Goal: Check status: Check status

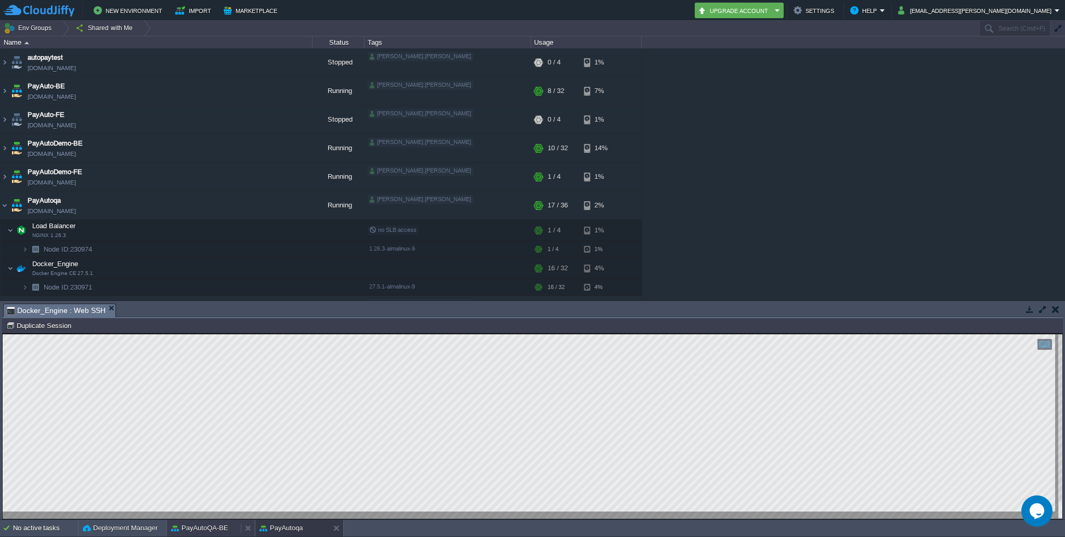
click at [211, 530] on button "PayAutoQA-BE" at bounding box center [199, 528] width 57 height 10
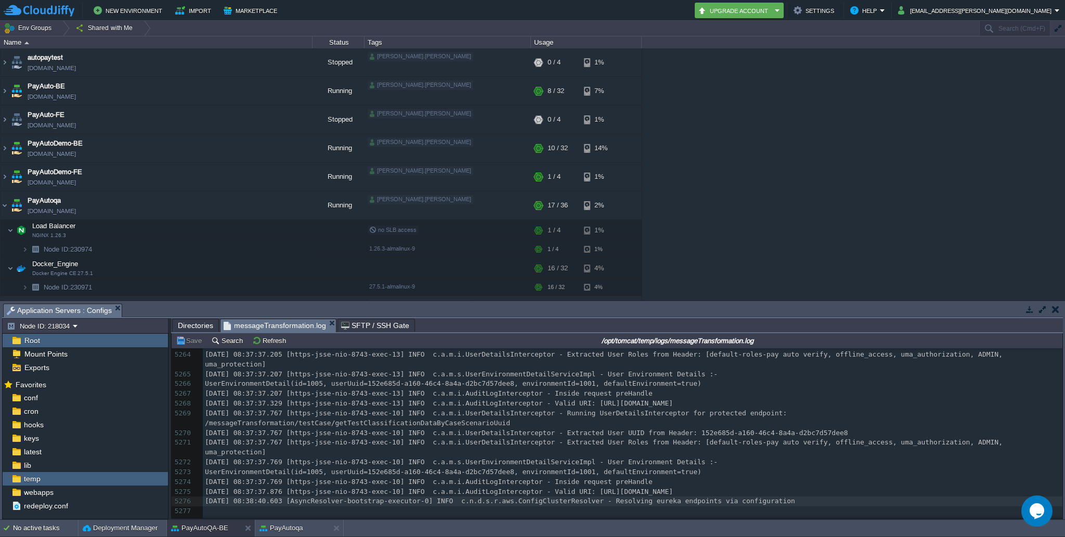
scroll to position [52842, 0]
click at [276, 342] on button "Refresh" at bounding box center [270, 340] width 37 height 9
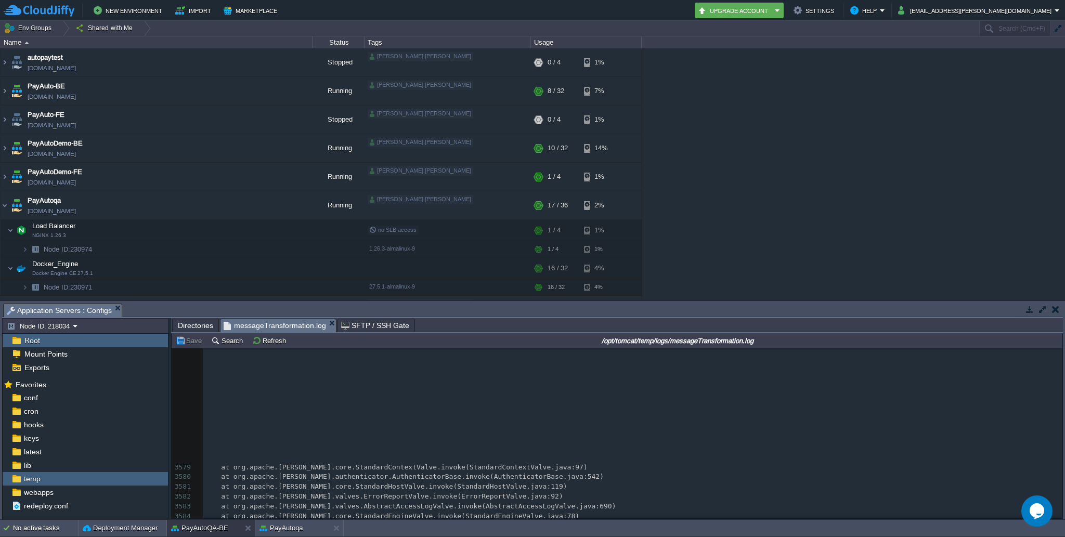
scroll to position [43857, 0]
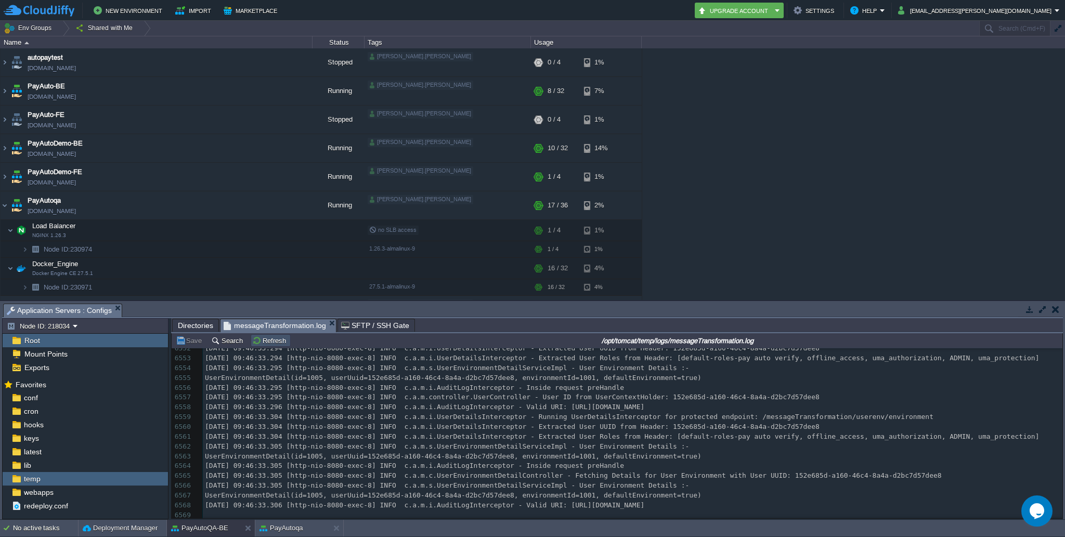
click at [264, 342] on button "Refresh" at bounding box center [270, 340] width 37 height 9
click at [70, 481] on div "temp" at bounding box center [85, 479] width 165 height 14
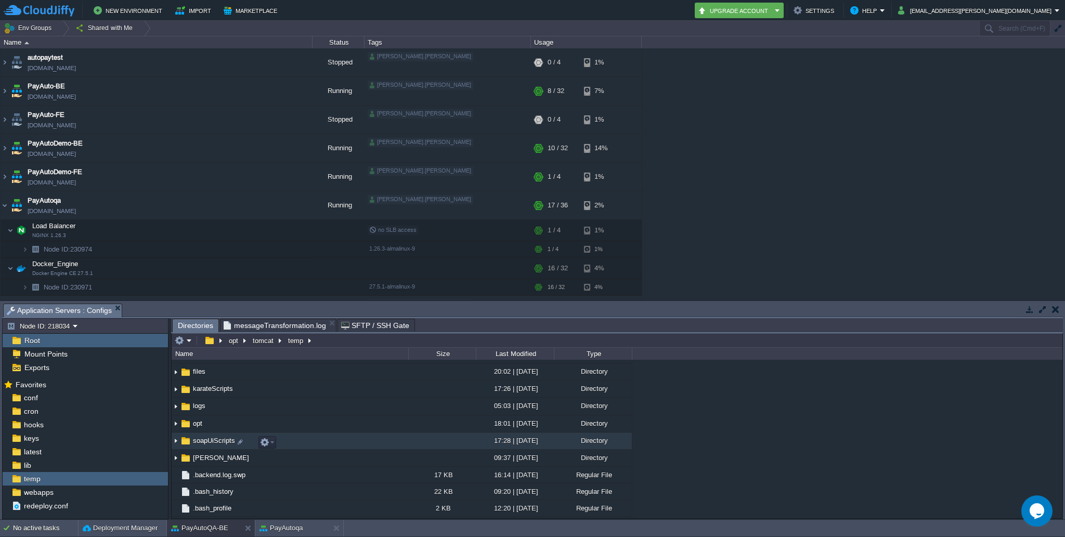
scroll to position [106, 0]
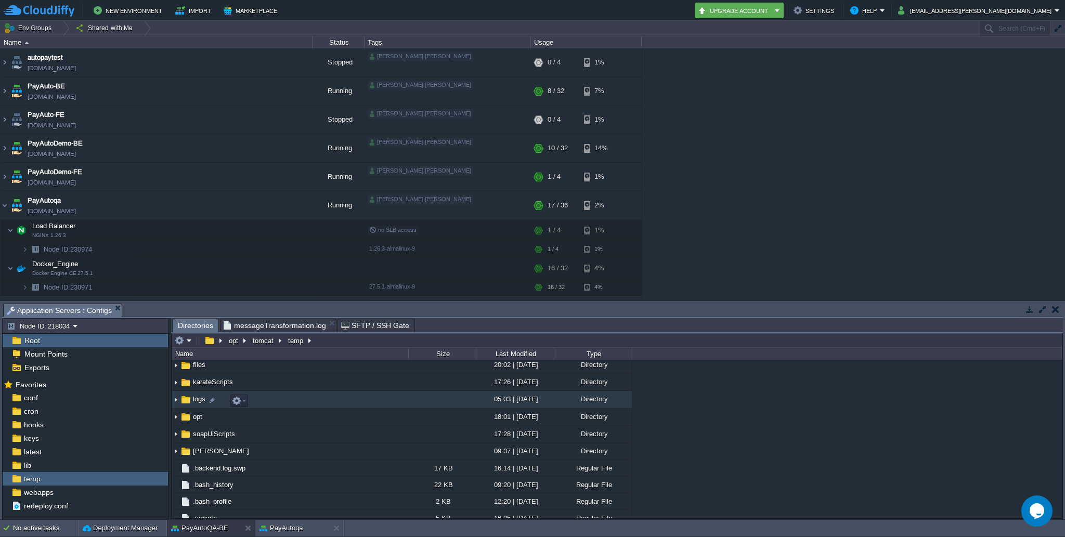
click at [188, 406] on img at bounding box center [185, 399] width 11 height 11
click at [177, 402] on img at bounding box center [176, 400] width 8 height 16
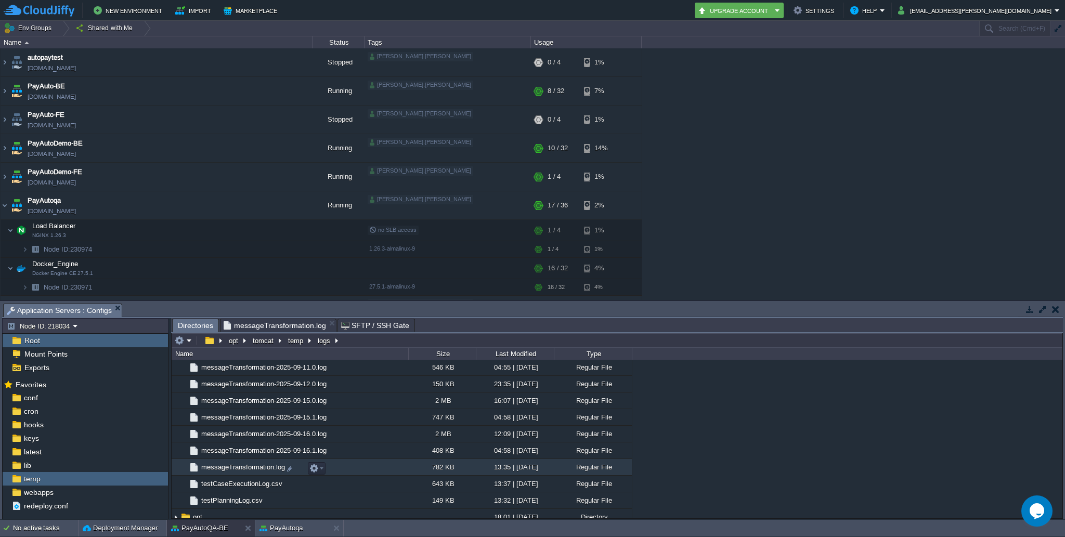
scroll to position [1323, 0]
click at [243, 469] on span "messageTransformation.log" at bounding box center [243, 464] width 87 height 9
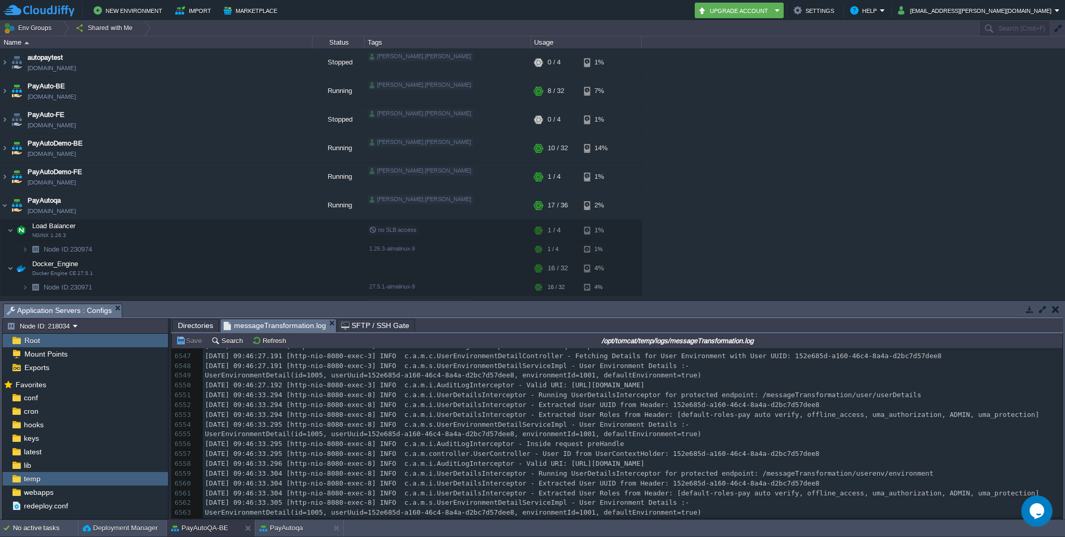
scroll to position [65704, 0]
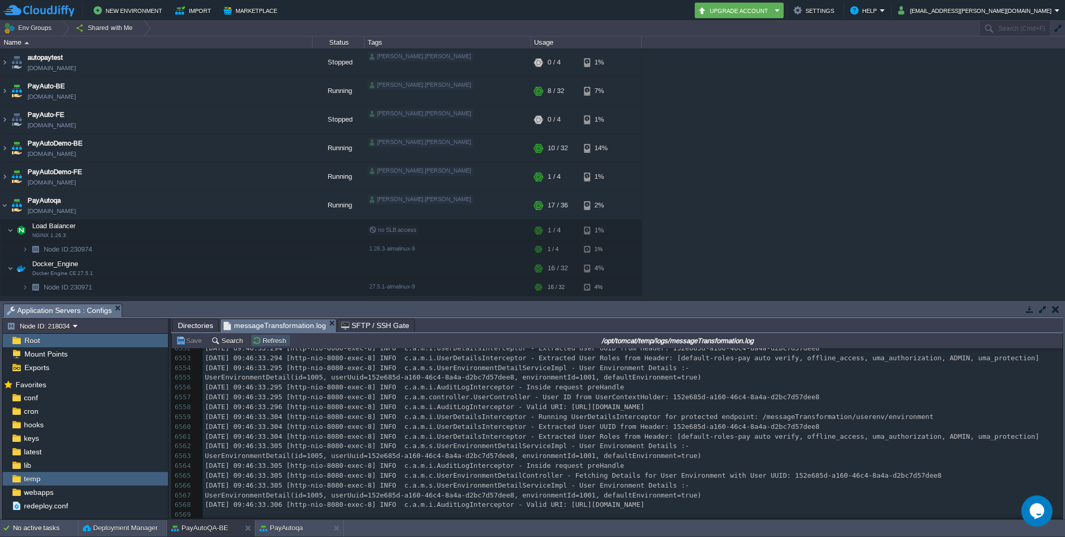
click at [259, 344] on button "Refresh" at bounding box center [270, 340] width 37 height 9
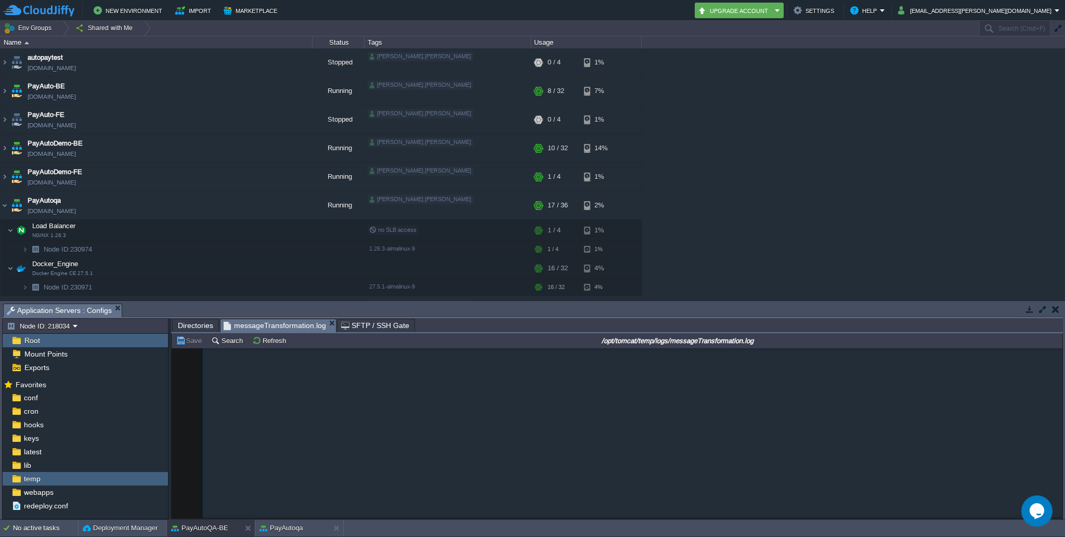
scroll to position [67065, 0]
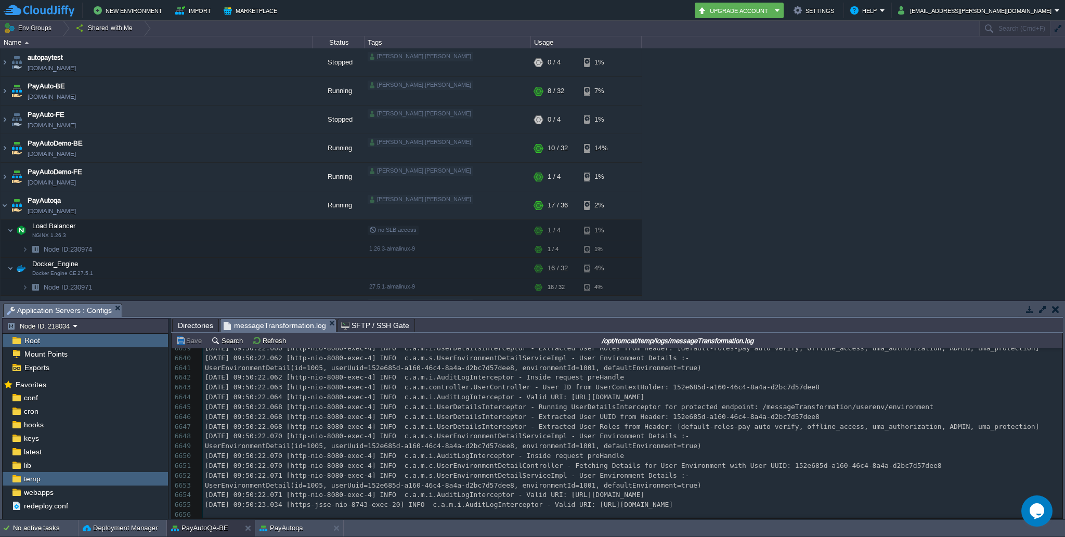
click at [673, 501] on span "[DATE] 09:50:23.034 [https-jsse-nio-8743-exec-20] INFO c.a.m.i.AuditLogIntercep…" at bounding box center [439, 505] width 468 height 8
type textarea "[DATE] 09:50:23.034 [https-jsse-nio-8743-exec-20] INFO c.a.m.i.AuditLogIntercep…"
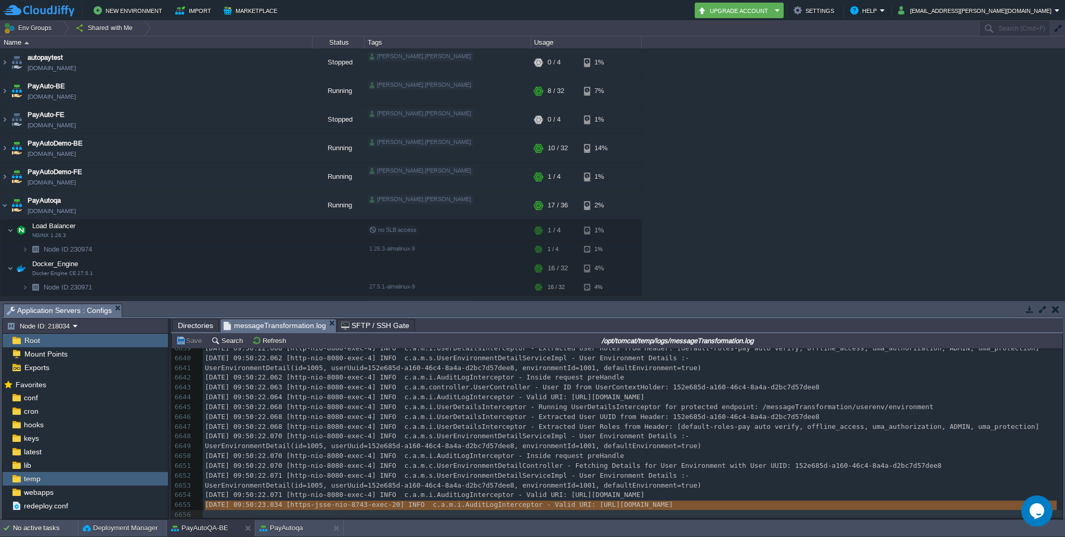
click at [645, 495] on span "[DATE] 09:50:22.071 [http-nio-8080-exec-4] INFO c.a.m.i.AuditLogInterceptor - V…" at bounding box center [425, 495] width 440 height 8
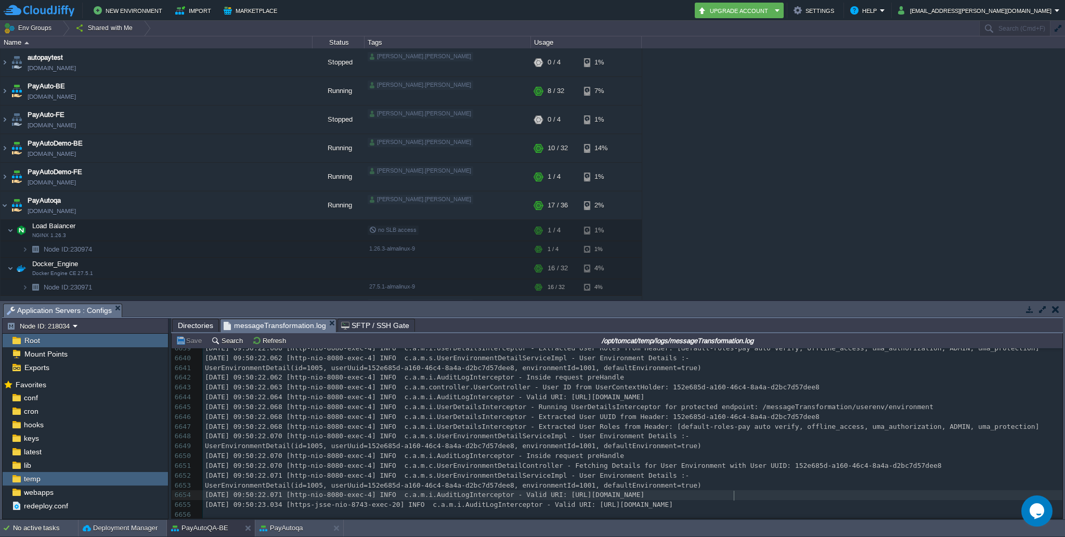
type textarea "[DATE] 09:50:22.071 [http-nio-8080-exec-4] INFO c.a.m.i.AuditLogInterceptor - V…"
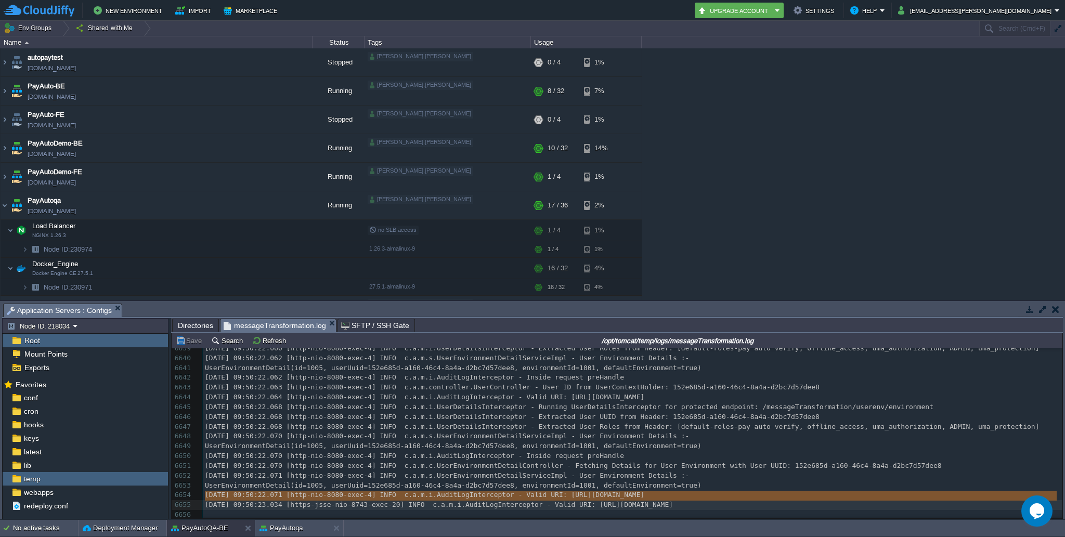
click at [645, 495] on span "[DATE] 09:50:22.071 [http-nio-8080-exec-4] INFO c.a.m.i.AuditLogInterceptor - V…" at bounding box center [425, 495] width 440 height 8
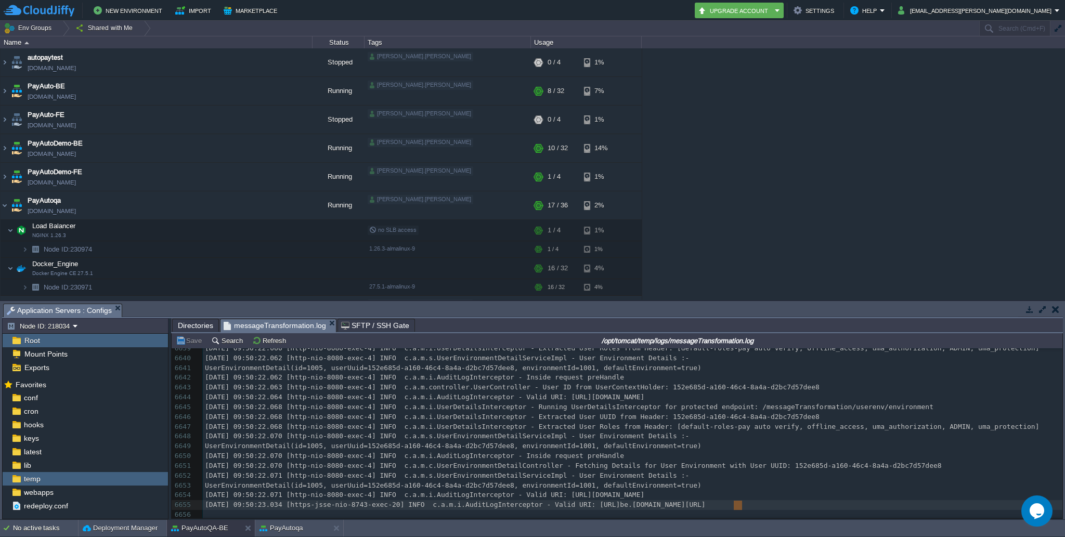
type textarea "[DATE] 09:50:23.034 [https-jsse-nio-8743-exec-20] INFO c.a.m.i.AuditLogIntercep…"
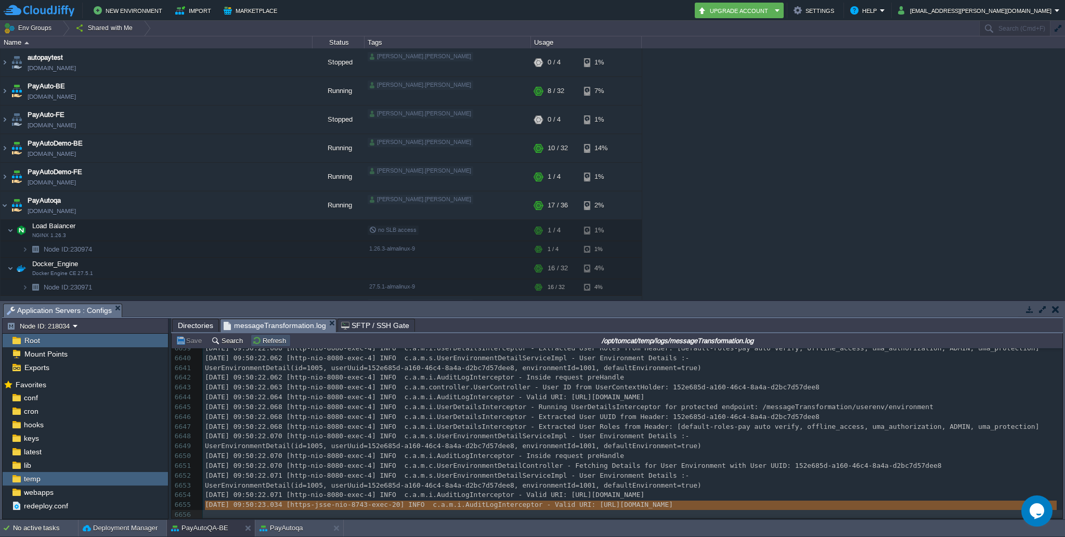
click at [269, 342] on button "Refresh" at bounding box center [270, 340] width 37 height 9
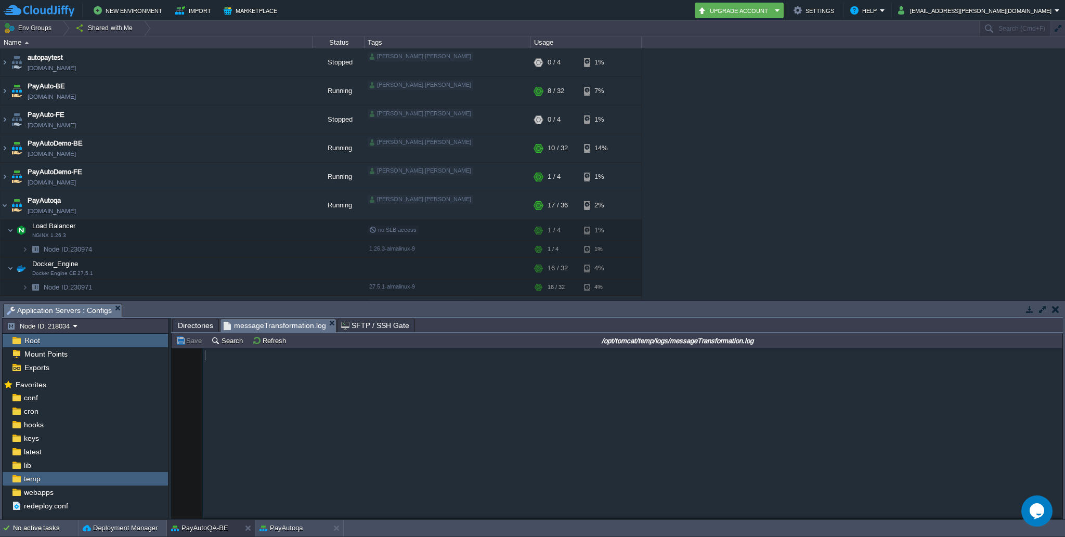
scroll to position [66577, 0]
